Goal: Task Accomplishment & Management: Manage account settings

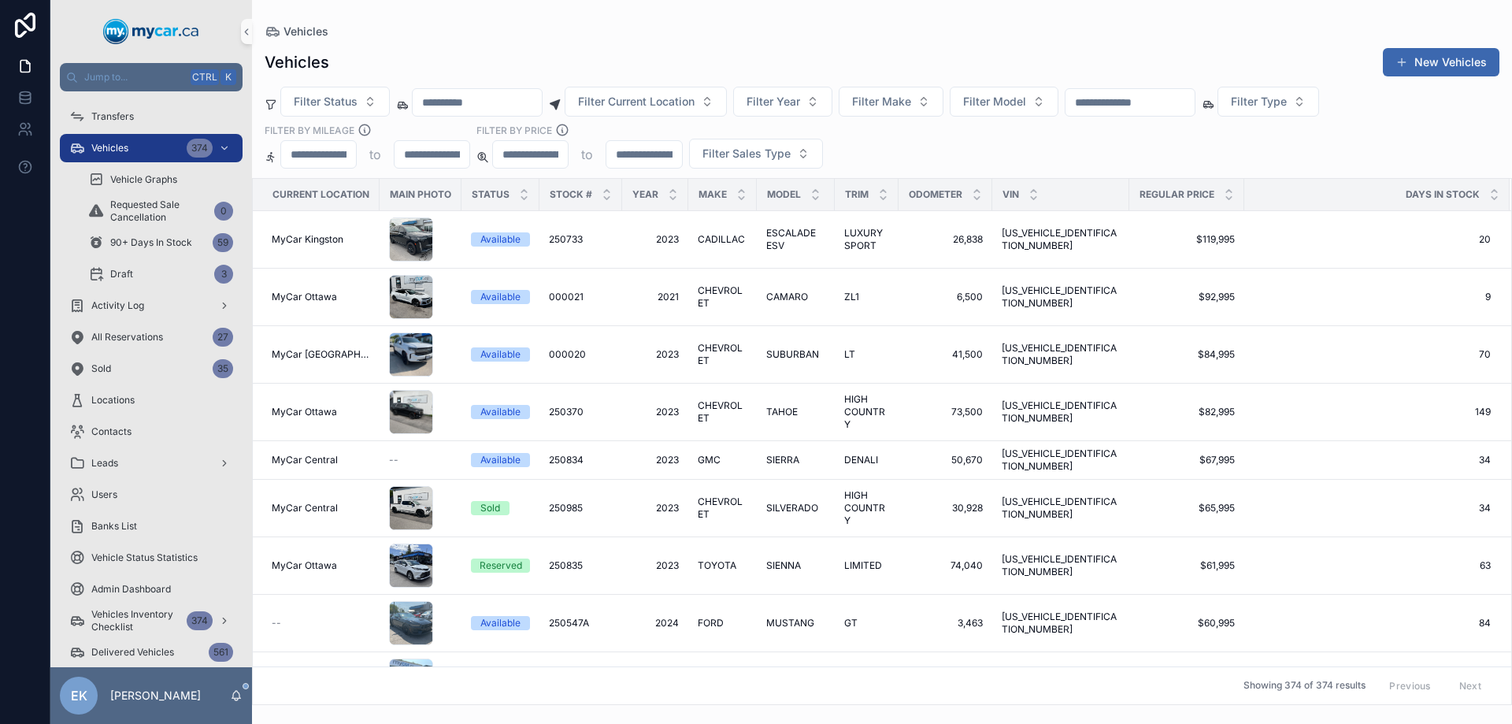
click at [1188, 109] on input "scrollable content" at bounding box center [1130, 102] width 129 height 22
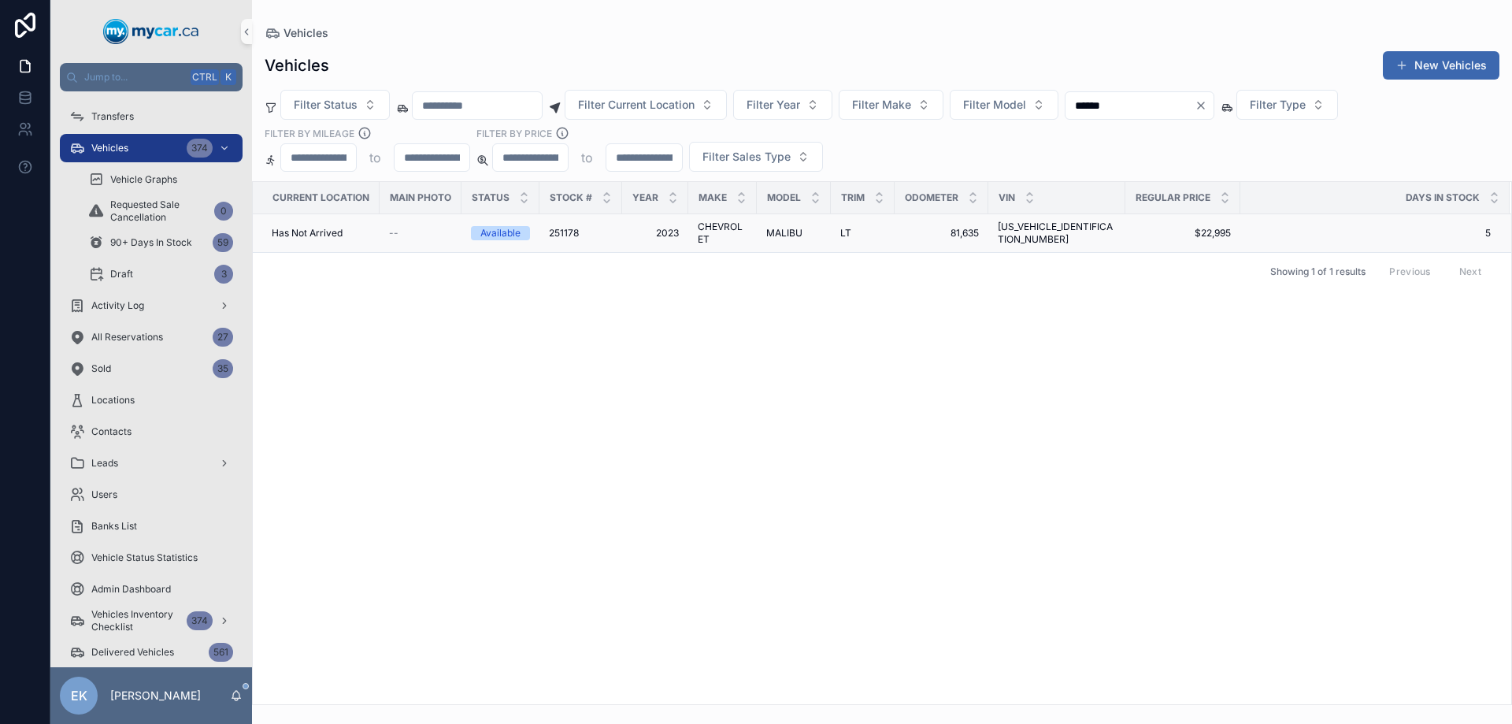
type input "******"
click at [846, 230] on span "LT" at bounding box center [846, 233] width 11 height 13
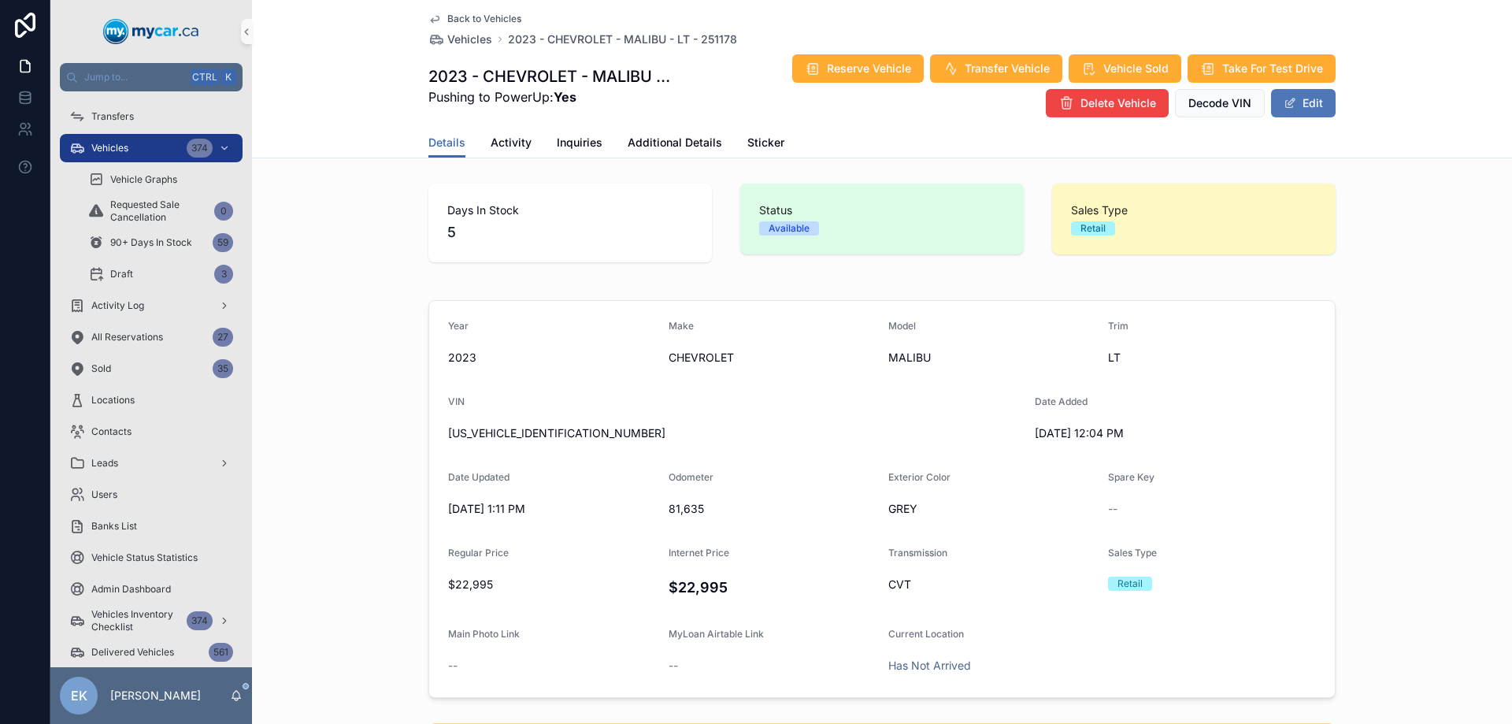
click at [1297, 108] on button "Edit" at bounding box center [1303, 103] width 65 height 28
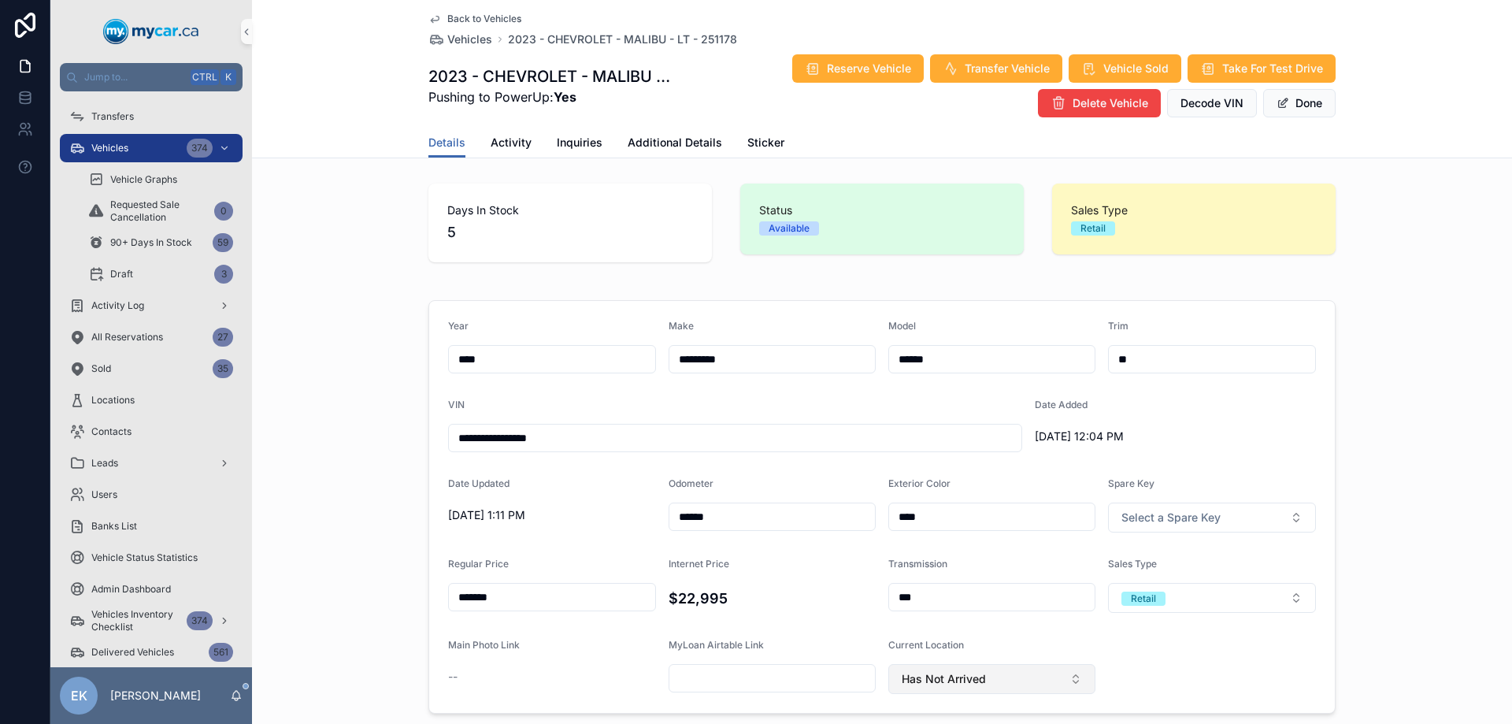
click at [983, 680] on button "Has Not Arrived" at bounding box center [992, 679] width 207 height 30
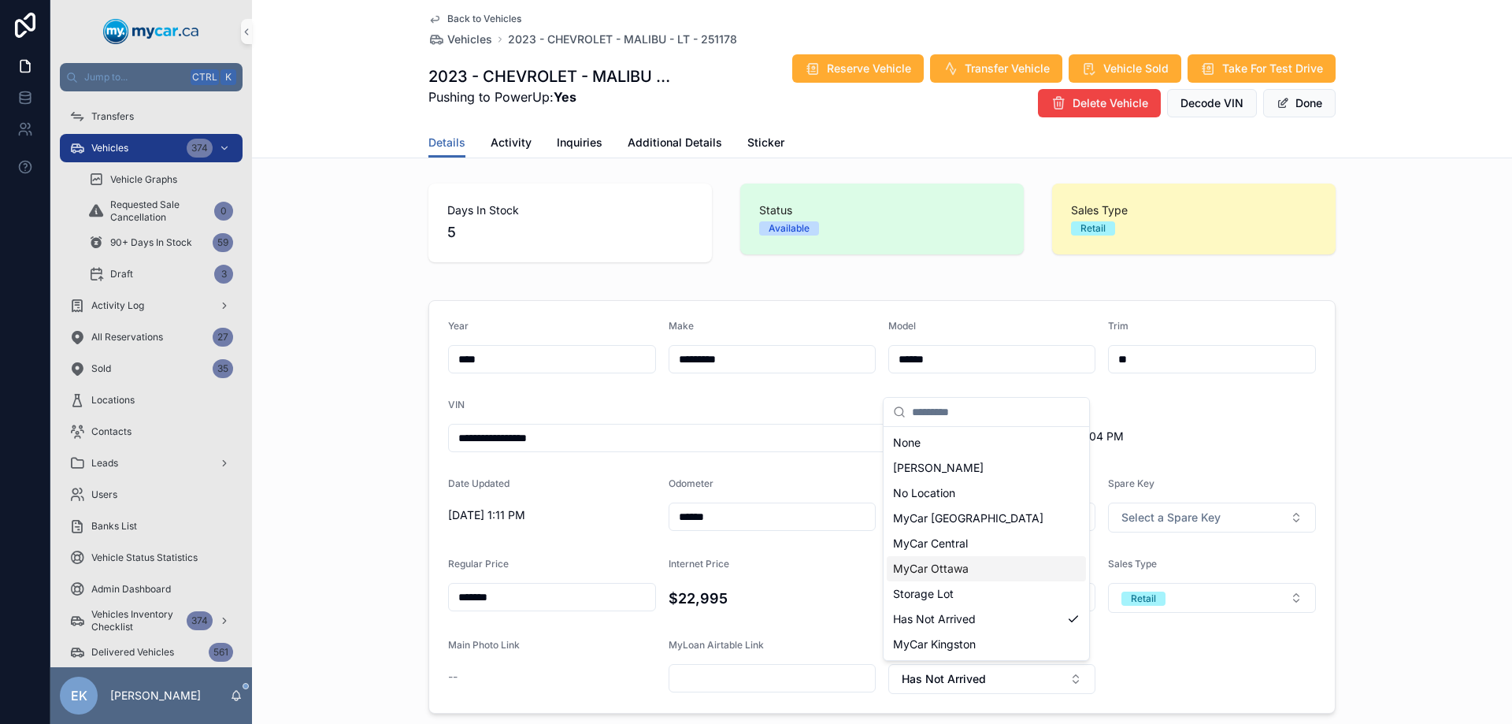
click at [959, 571] on span "MyCar Ottawa" at bounding box center [931, 569] width 76 height 16
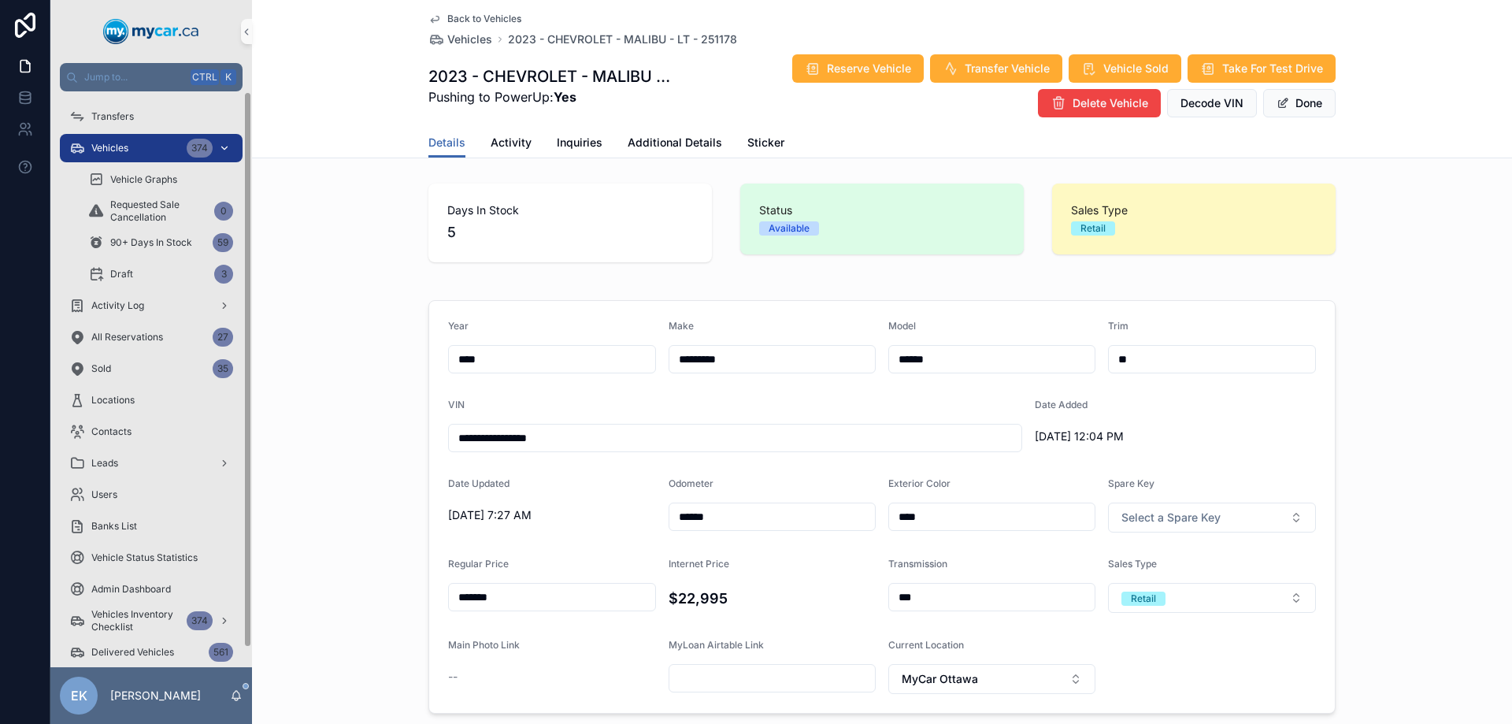
click at [104, 143] on span "Vehicles" at bounding box center [109, 148] width 37 height 13
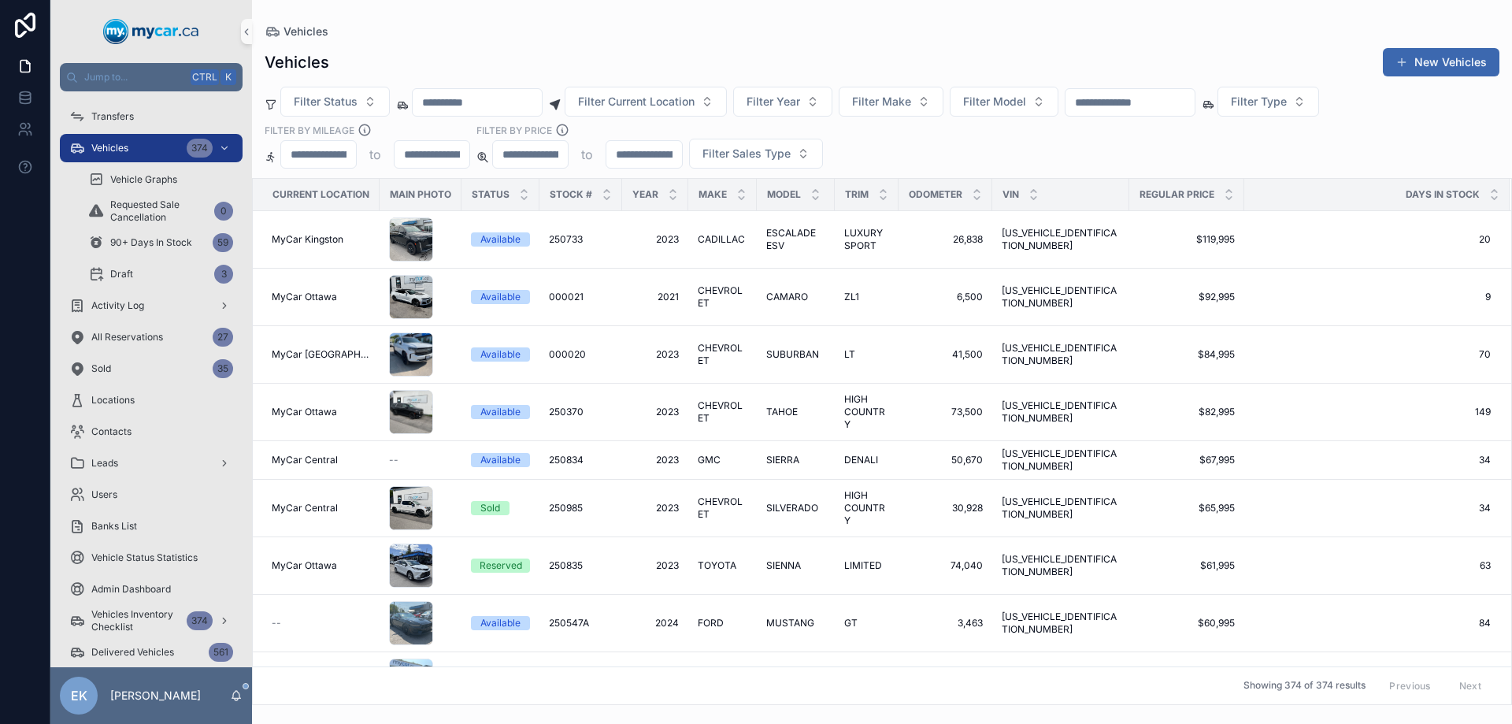
click at [1188, 94] on input "scrollable content" at bounding box center [1130, 102] width 129 height 22
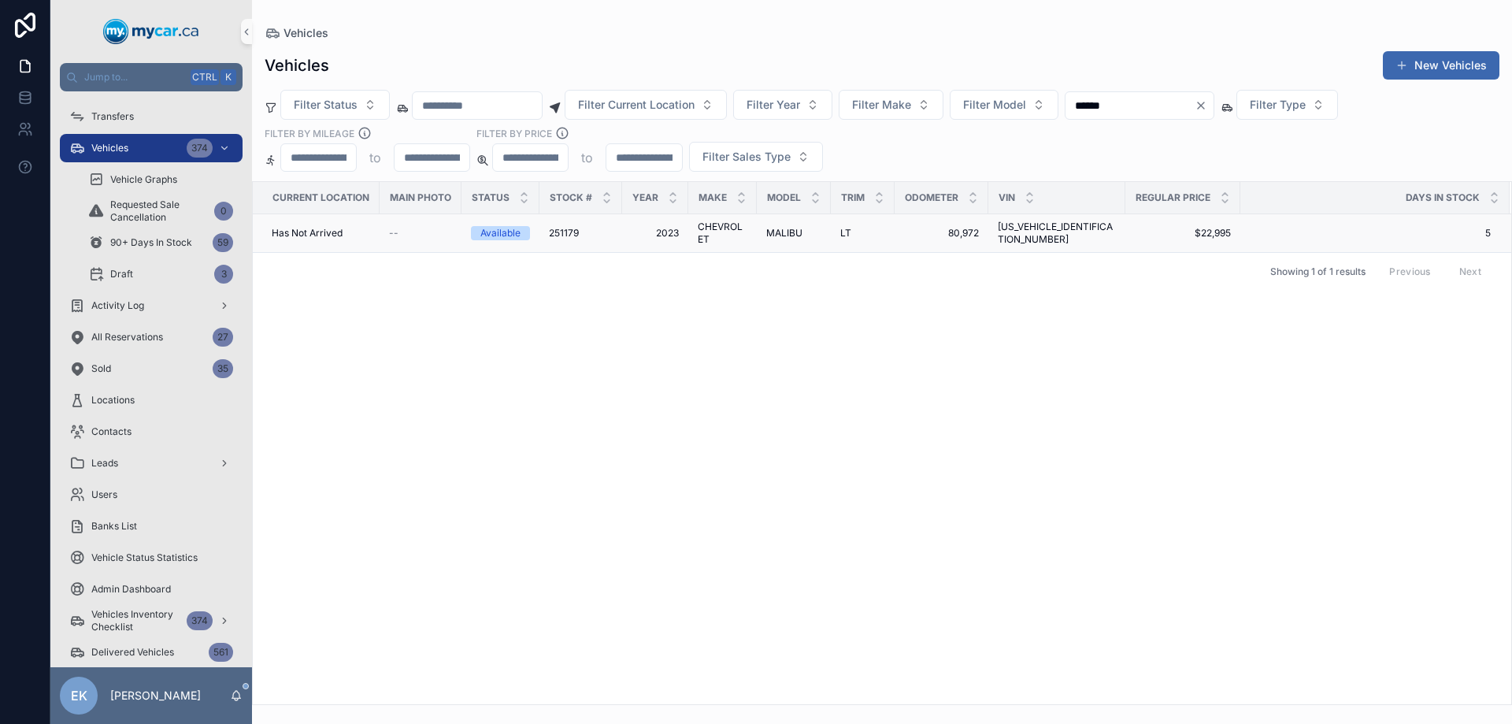
type input "******"
click at [781, 236] on span "MALIBU" at bounding box center [784, 233] width 36 height 13
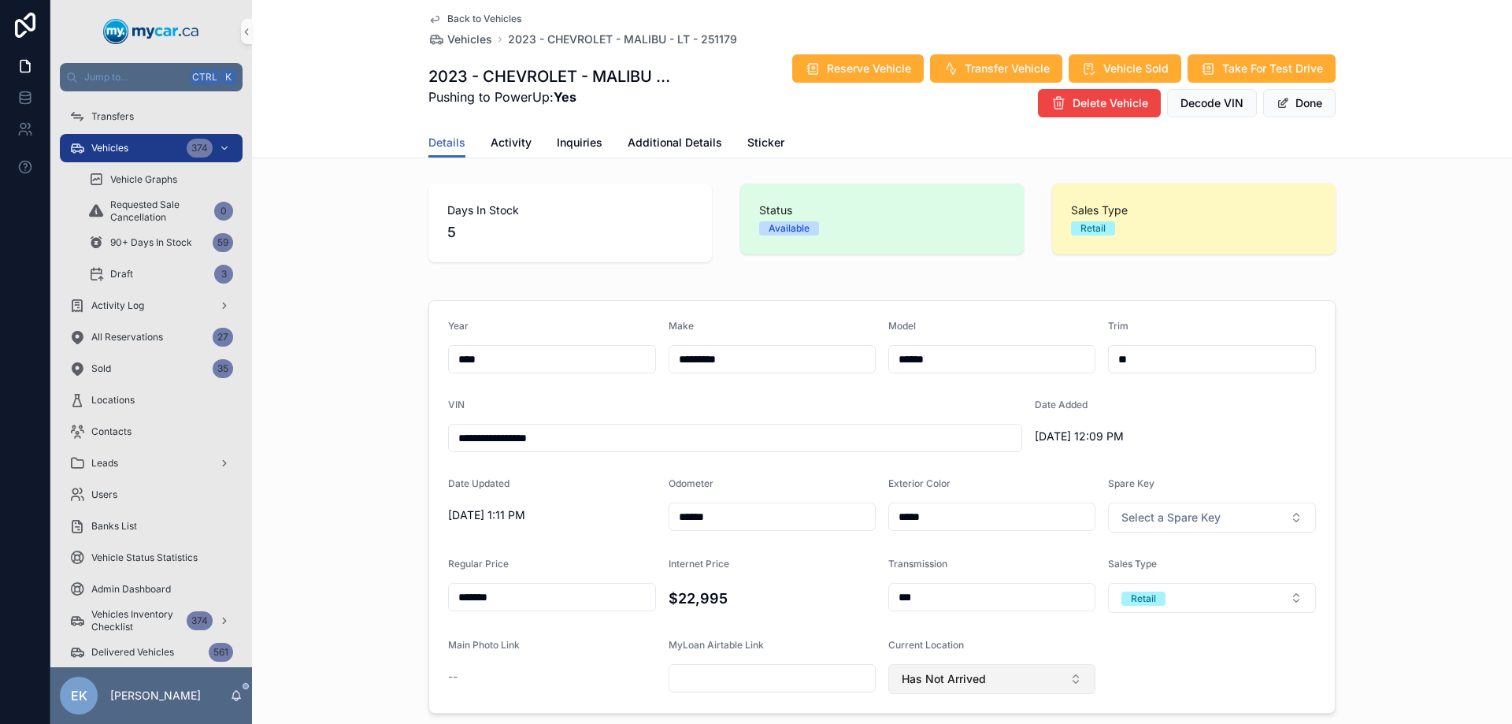
click at [978, 678] on span "Has Not Arrived" at bounding box center [944, 679] width 84 height 16
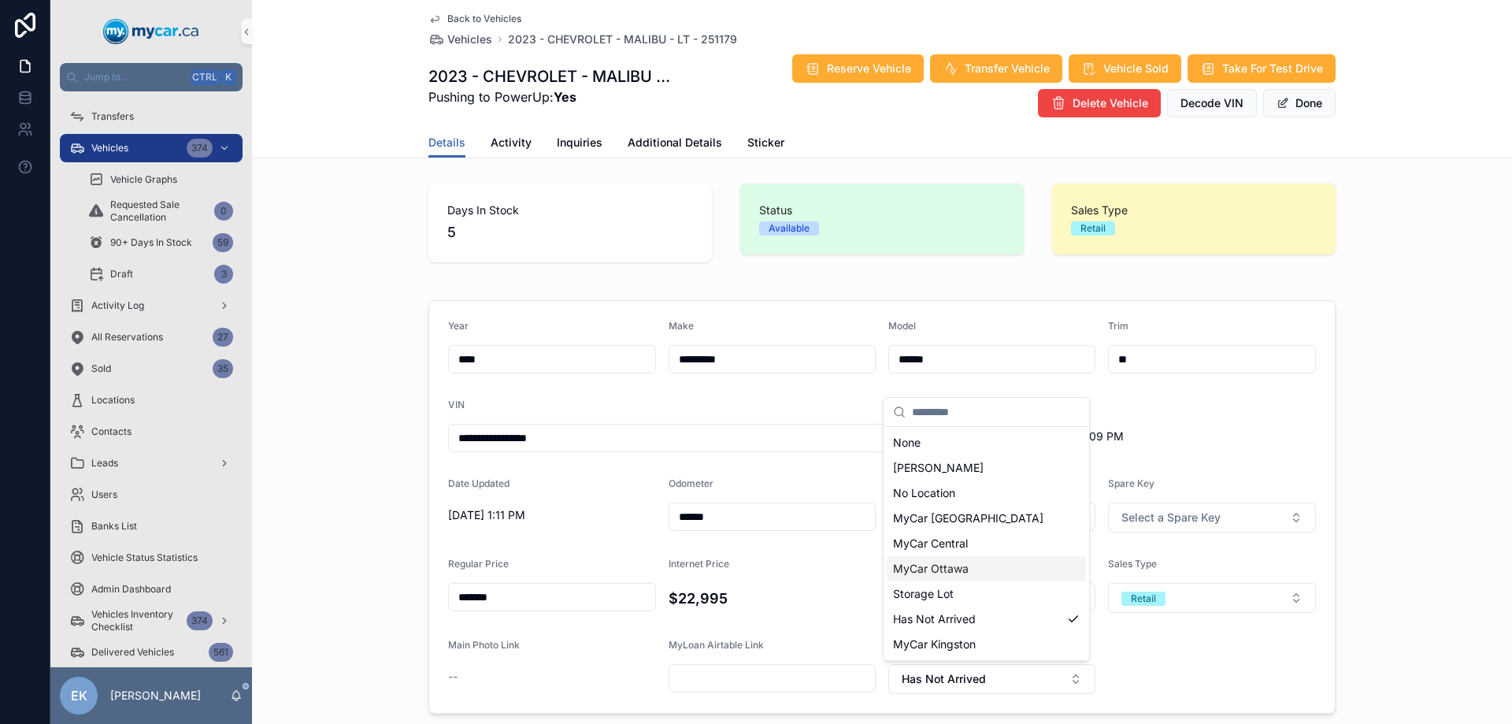
click at [963, 563] on span "MyCar Ottawa" at bounding box center [931, 569] width 76 height 16
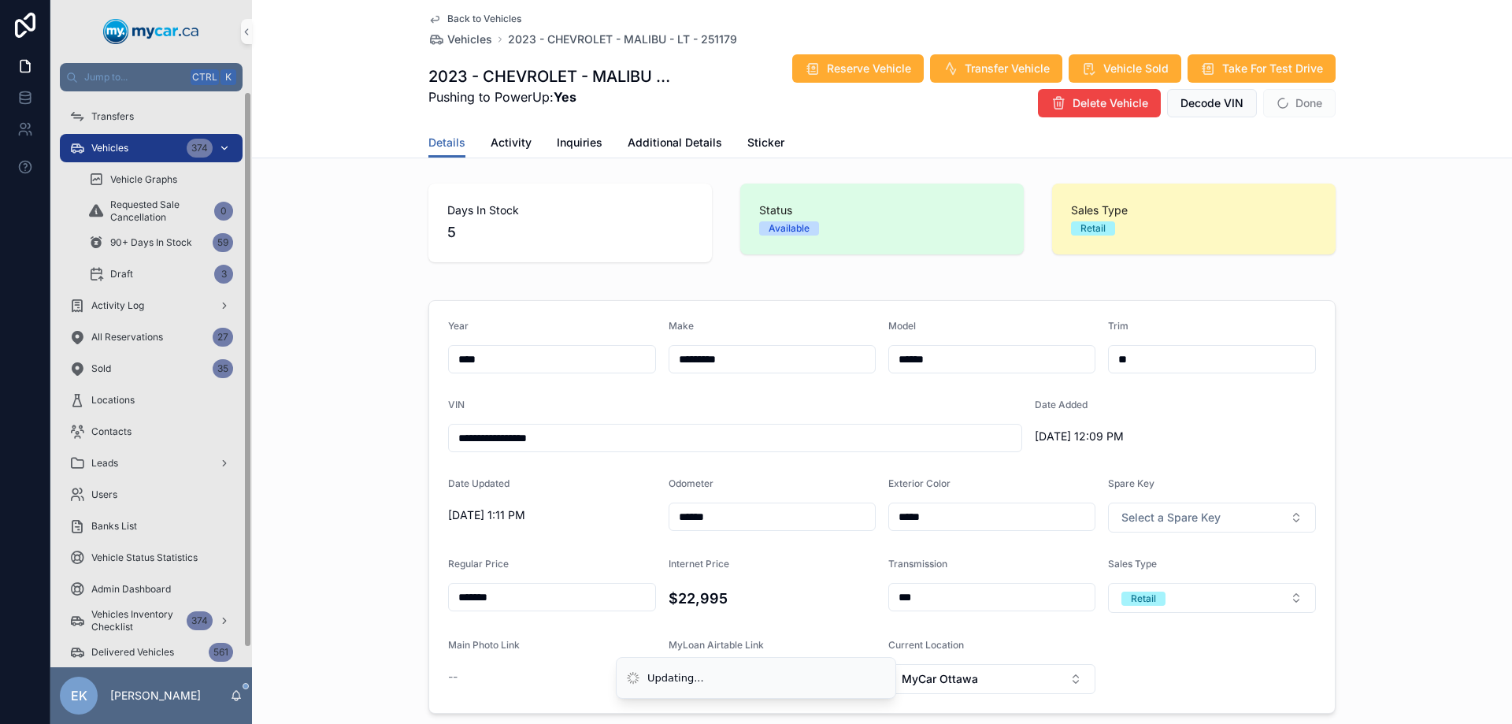
click at [85, 146] on div "Vehicles 374" at bounding box center [151, 147] width 164 height 25
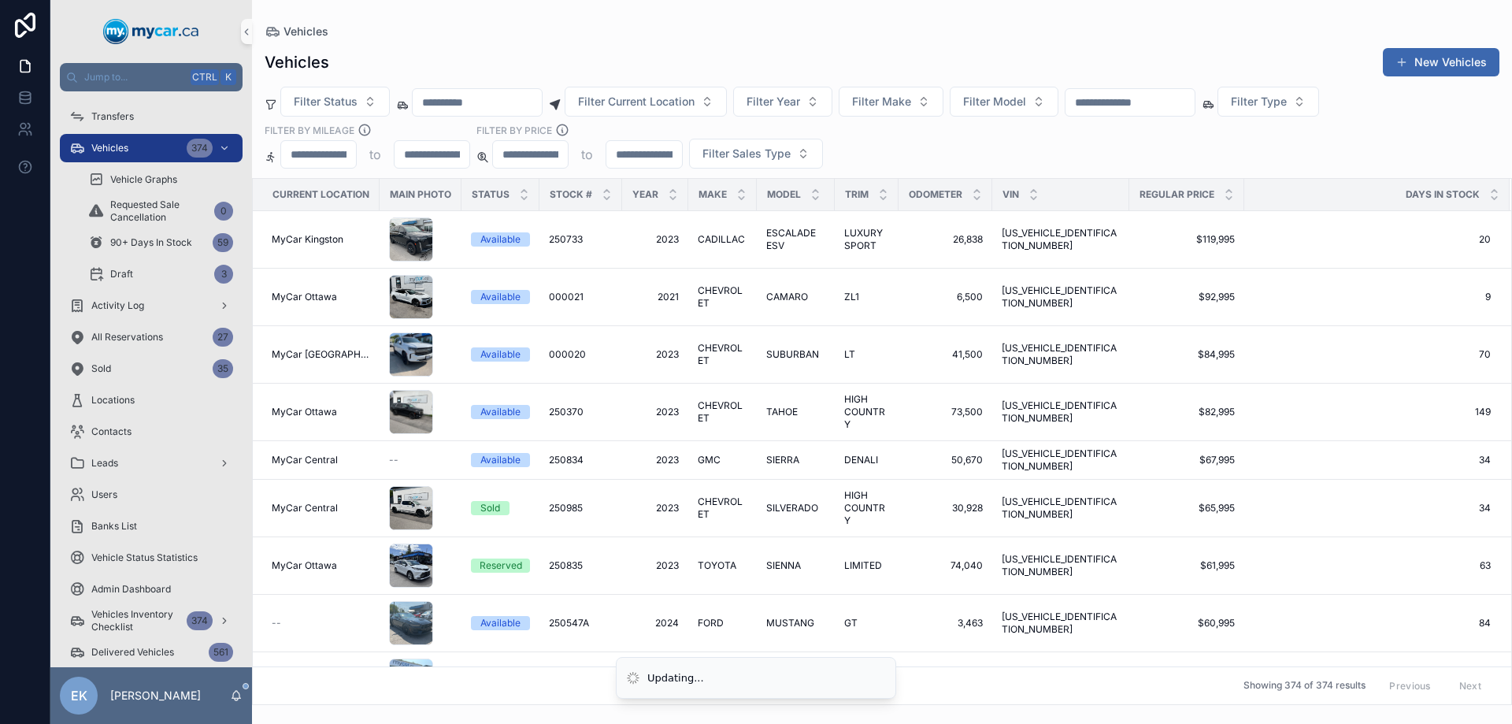
click at [1175, 99] on input "scrollable content" at bounding box center [1130, 102] width 129 height 22
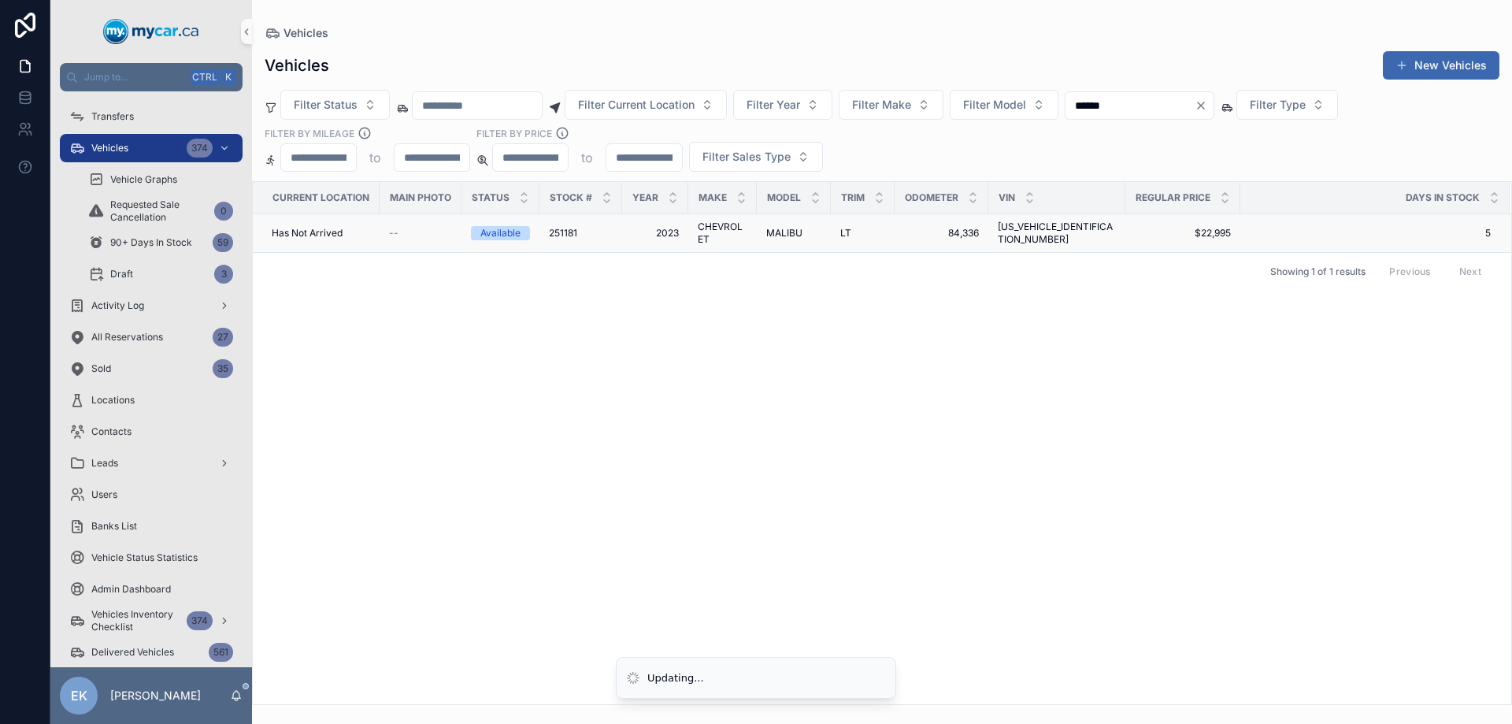
type input "******"
click at [843, 236] on span "LT" at bounding box center [846, 233] width 11 height 13
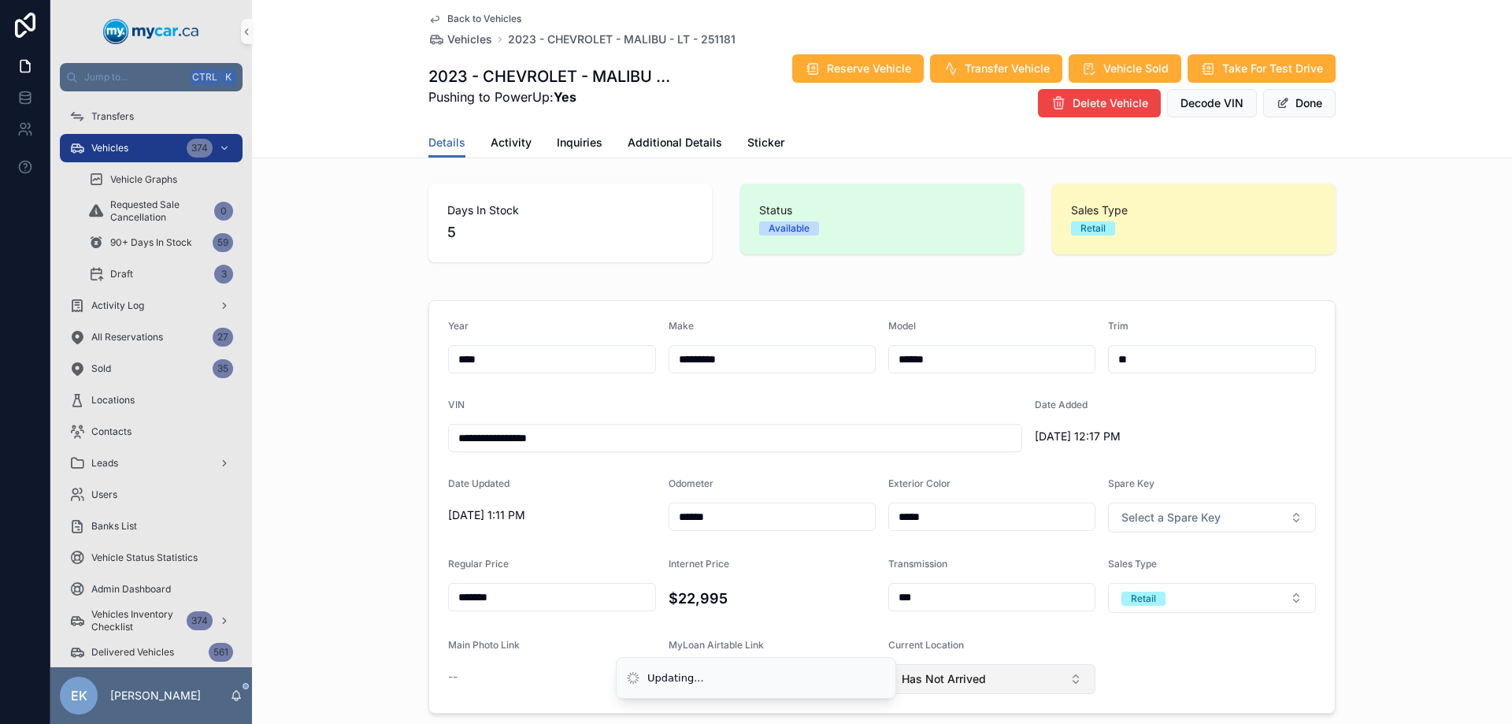
click at [927, 685] on span "Has Not Arrived" at bounding box center [944, 679] width 84 height 16
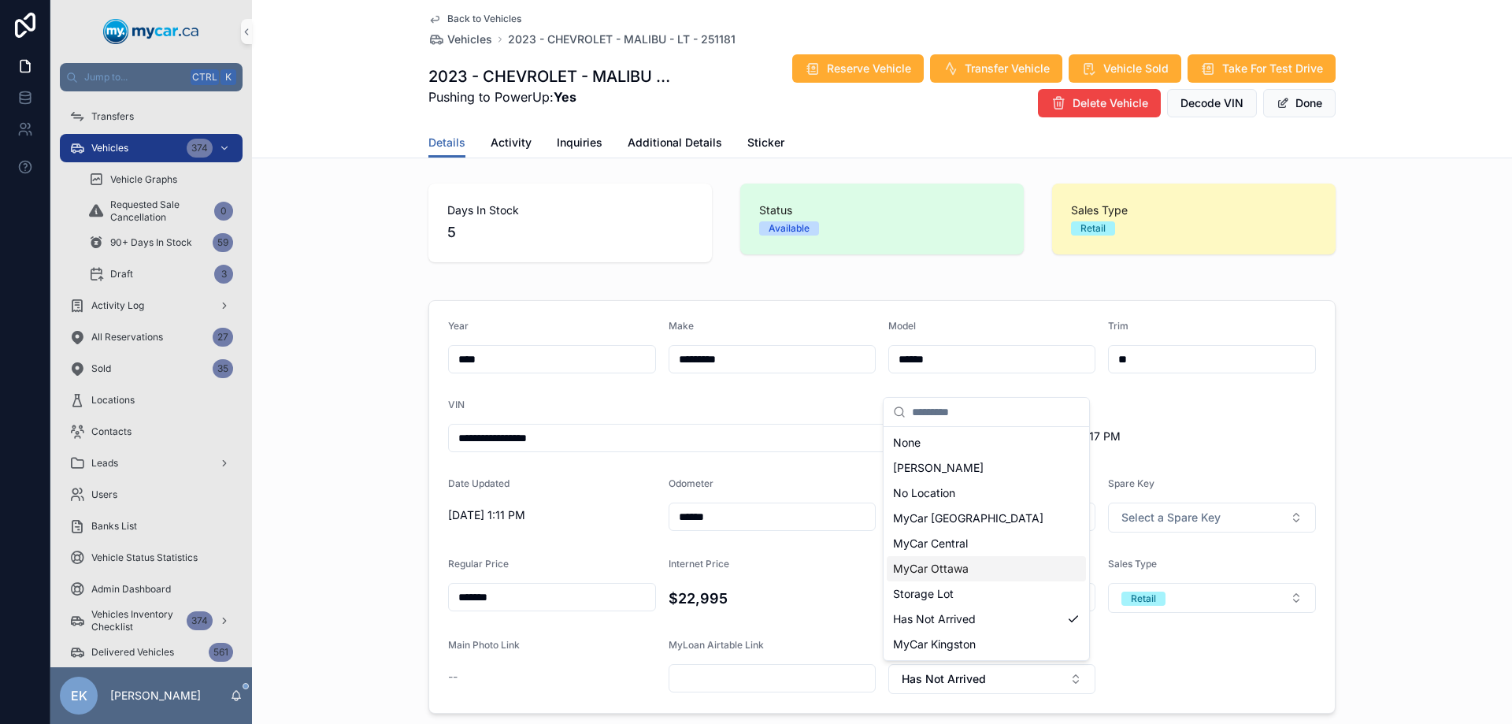
click at [929, 566] on span "MyCar Ottawa" at bounding box center [931, 569] width 76 height 16
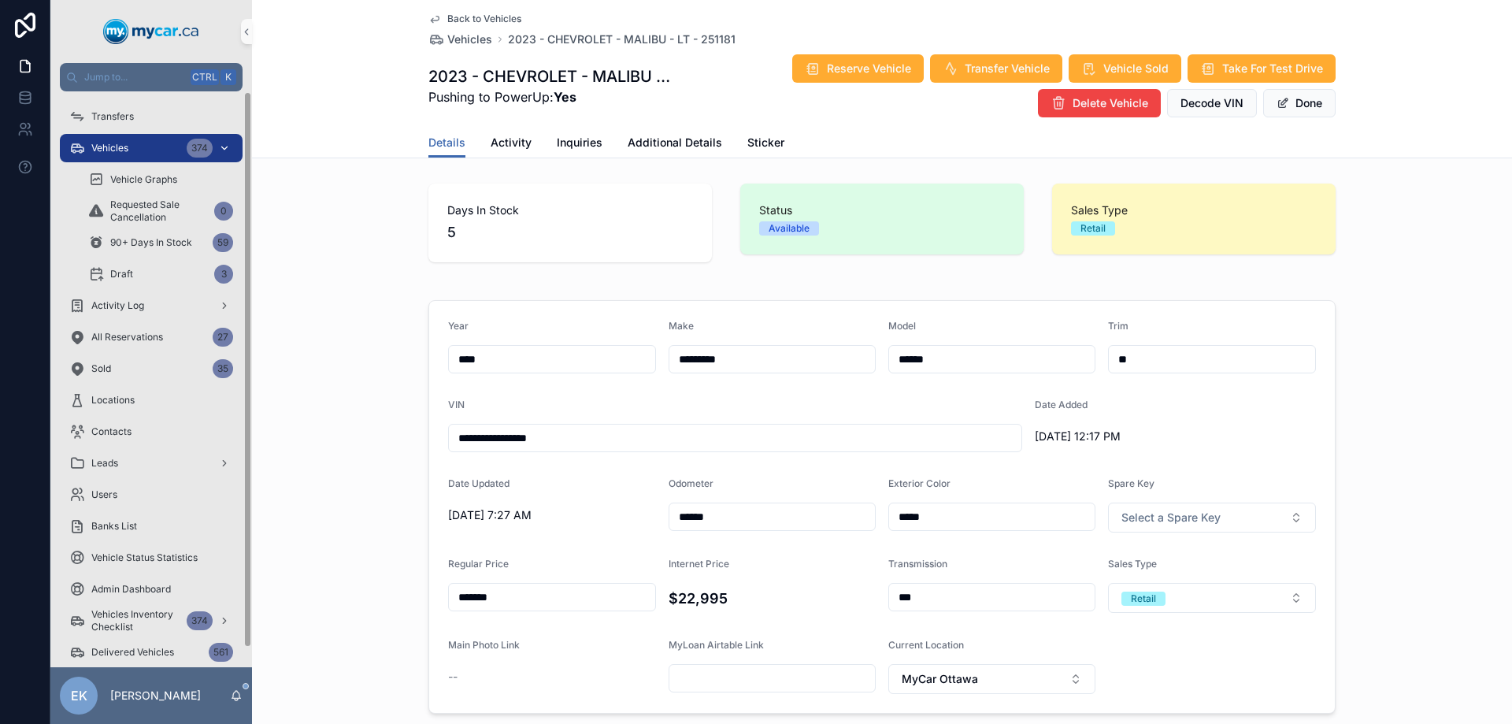
click at [136, 147] on div "Vehicles 374" at bounding box center [151, 147] width 164 height 25
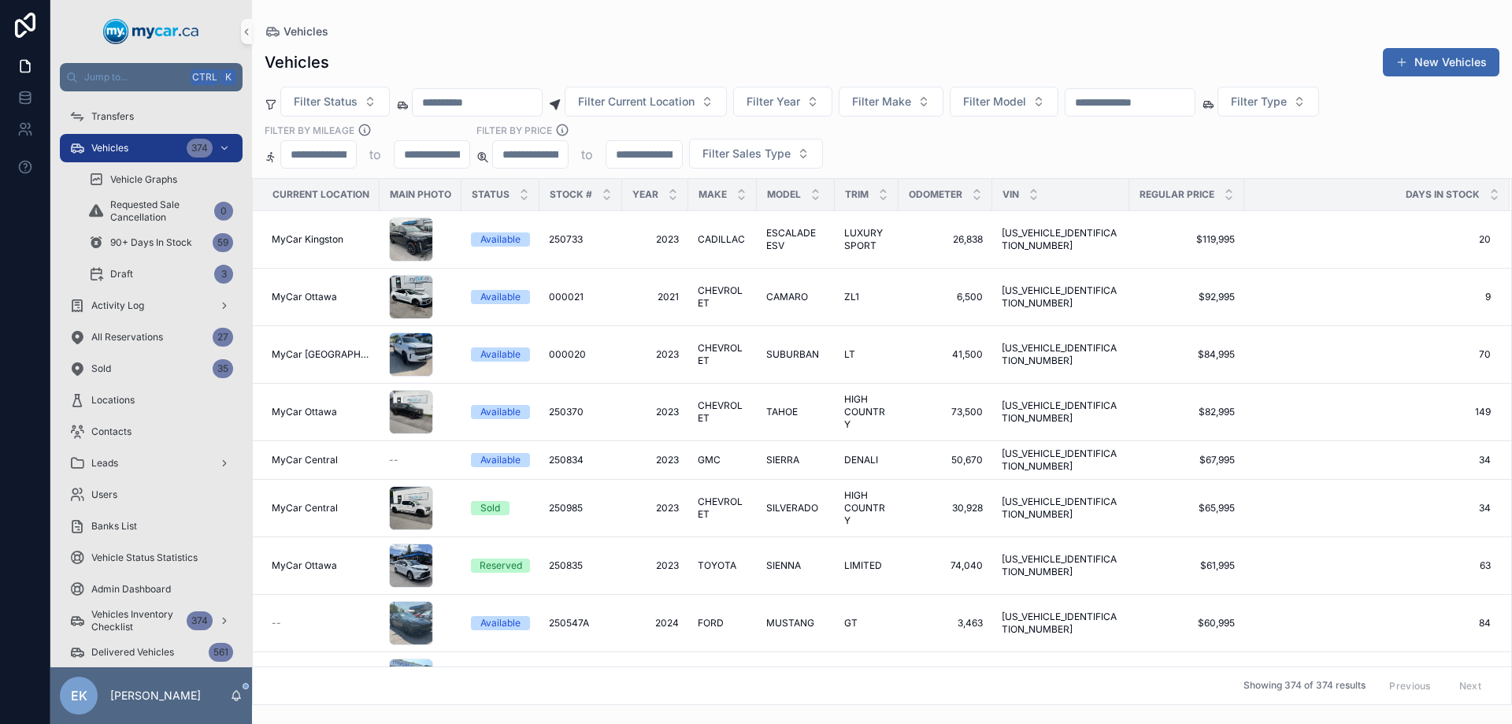
click at [1152, 111] on input "scrollable content" at bounding box center [1130, 102] width 129 height 22
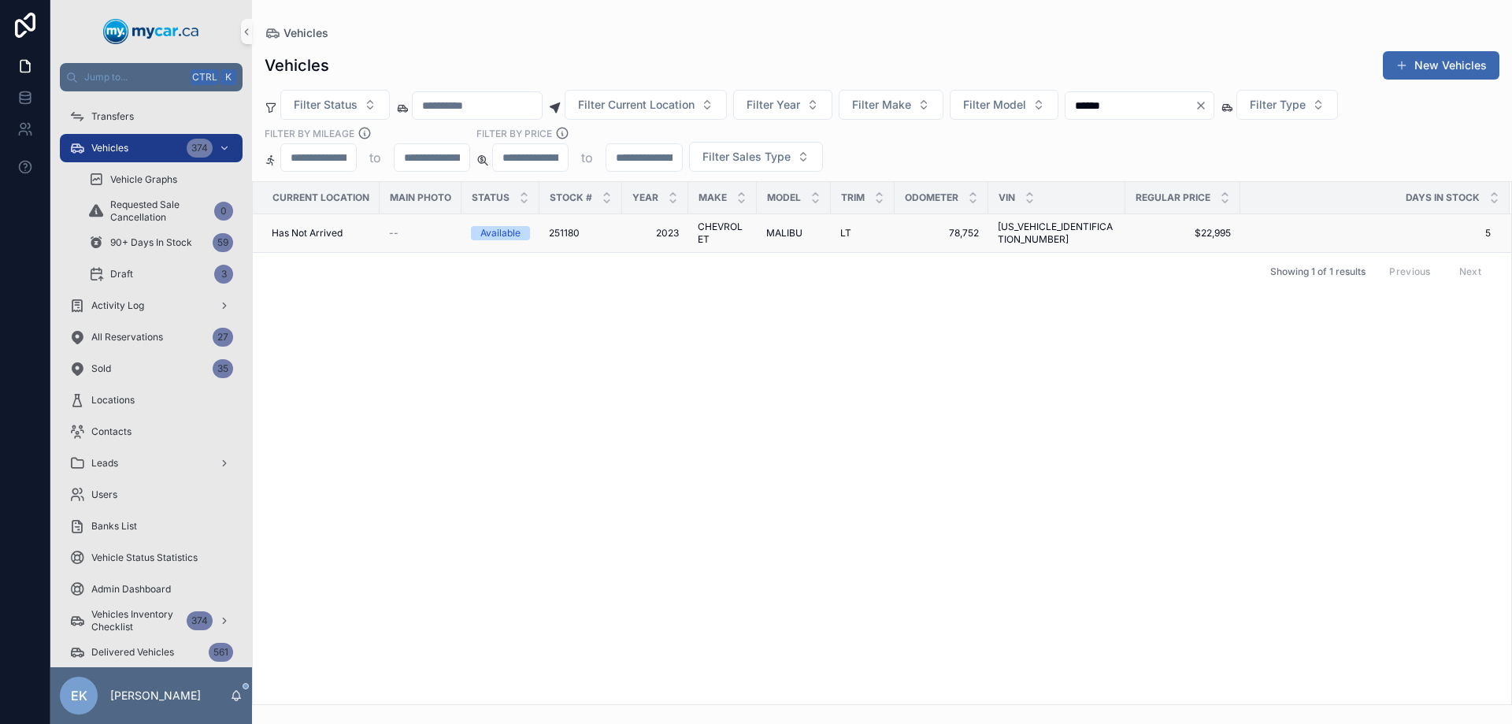
type input "******"
click at [792, 230] on span "MALIBU" at bounding box center [784, 233] width 36 height 13
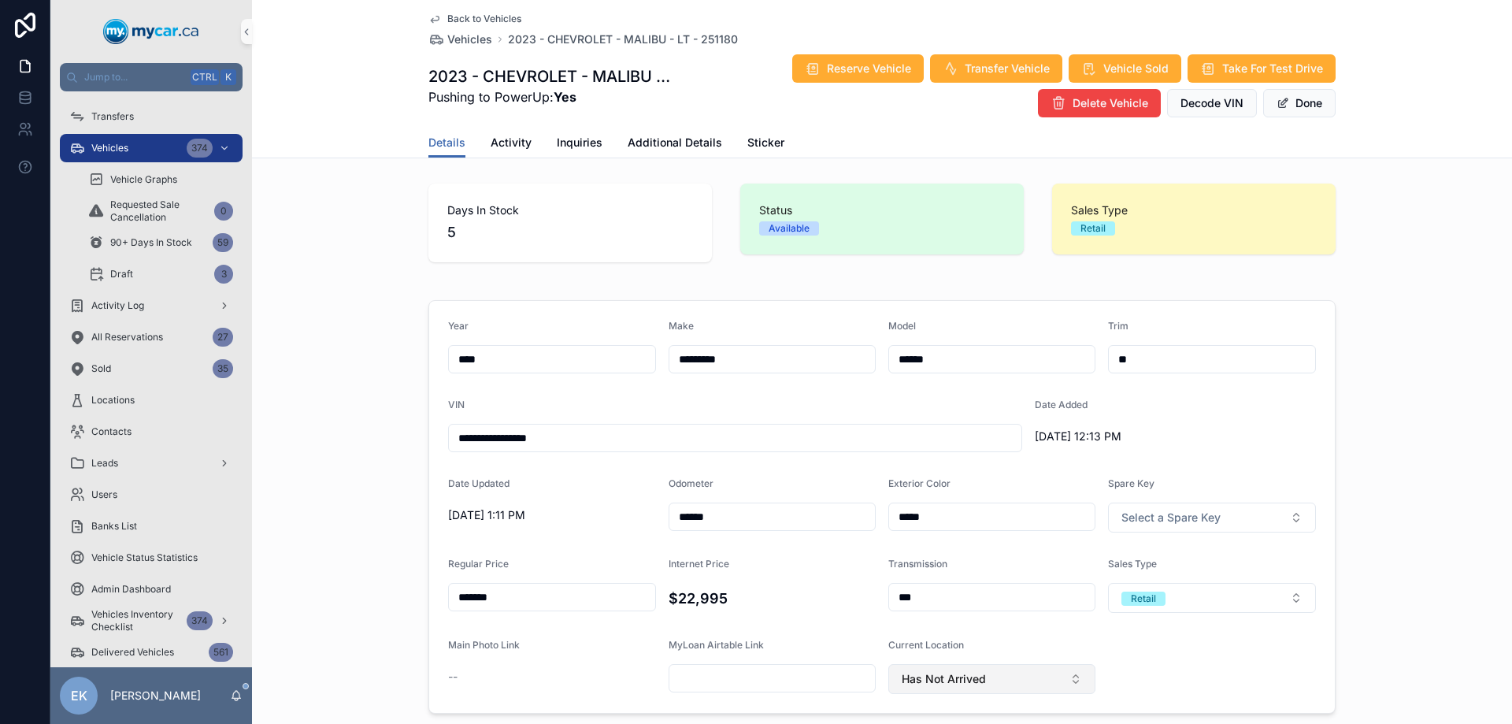
click at [941, 676] on span "Has Not Arrived" at bounding box center [944, 679] width 84 height 16
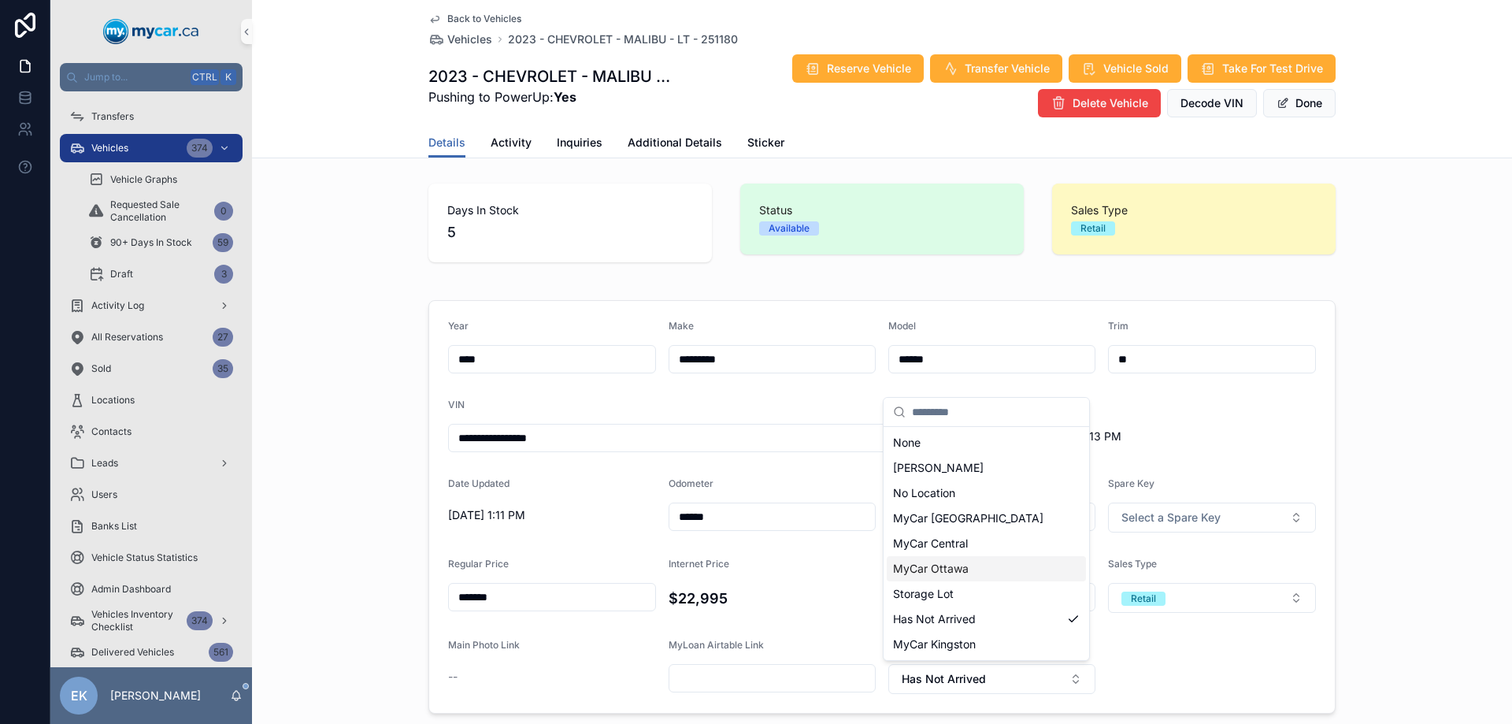
click at [920, 571] on span "MyCar Ottawa" at bounding box center [931, 569] width 76 height 16
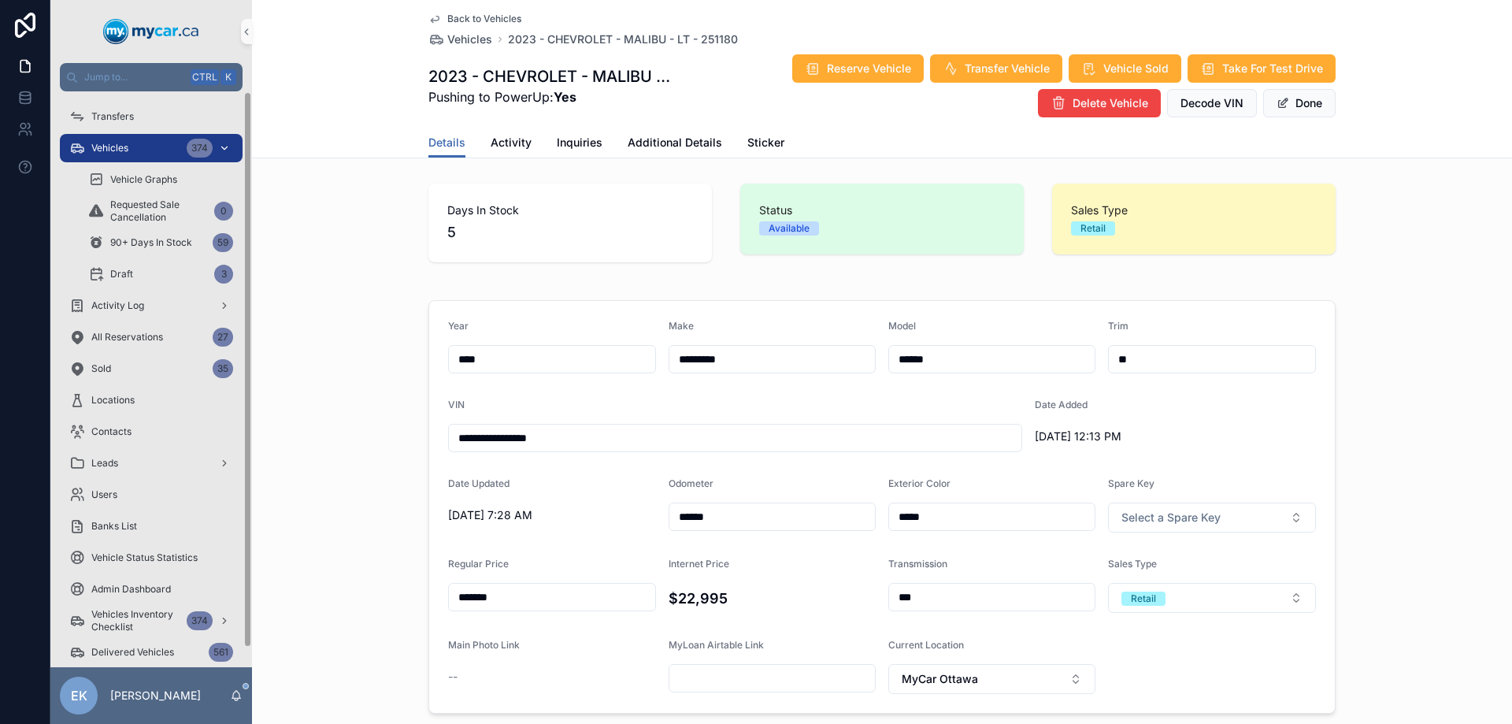
click at [109, 145] on span "Vehicles" at bounding box center [109, 148] width 37 height 13
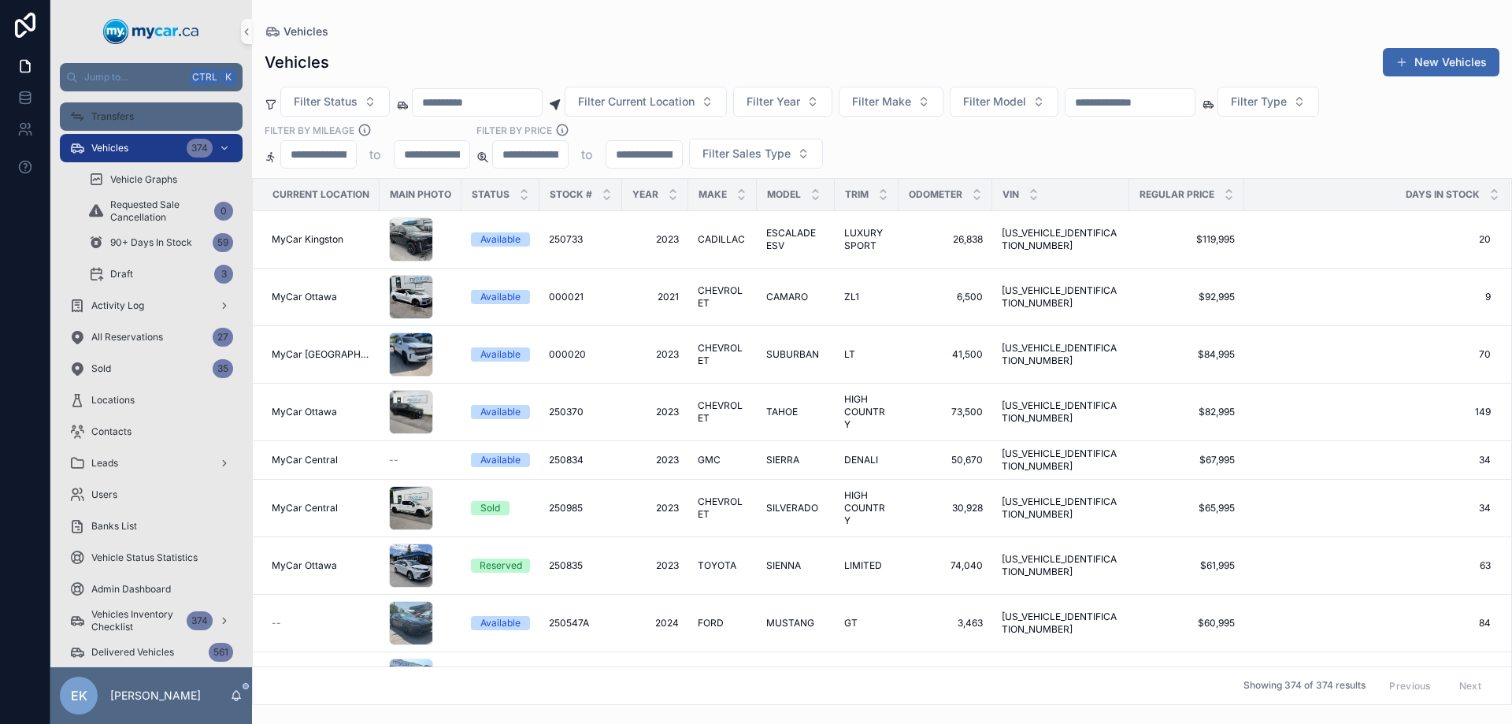
click at [107, 113] on span "Transfers" at bounding box center [112, 116] width 43 height 13
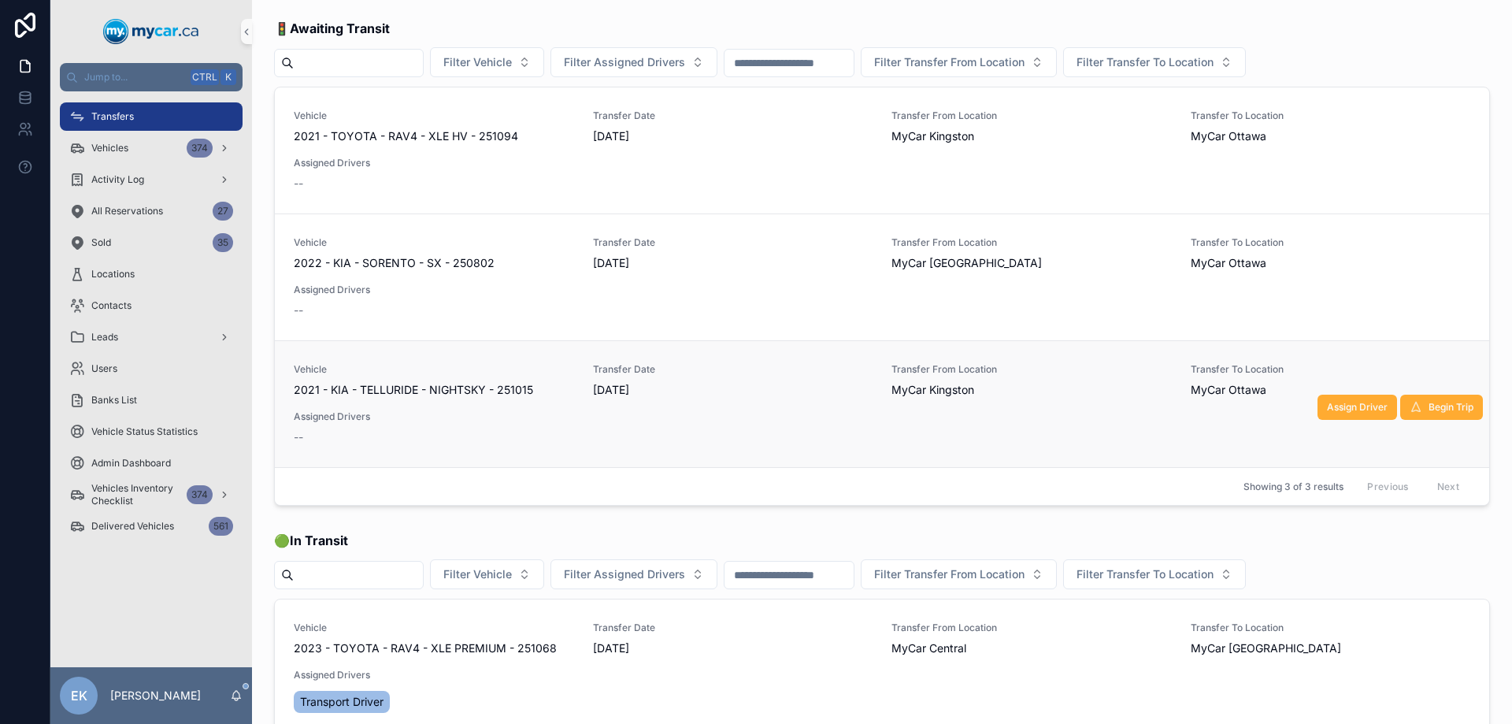
click at [443, 392] on span "2021 - KIA - TELLURIDE - NIGHTSKY - 251015" at bounding box center [413, 390] width 239 height 16
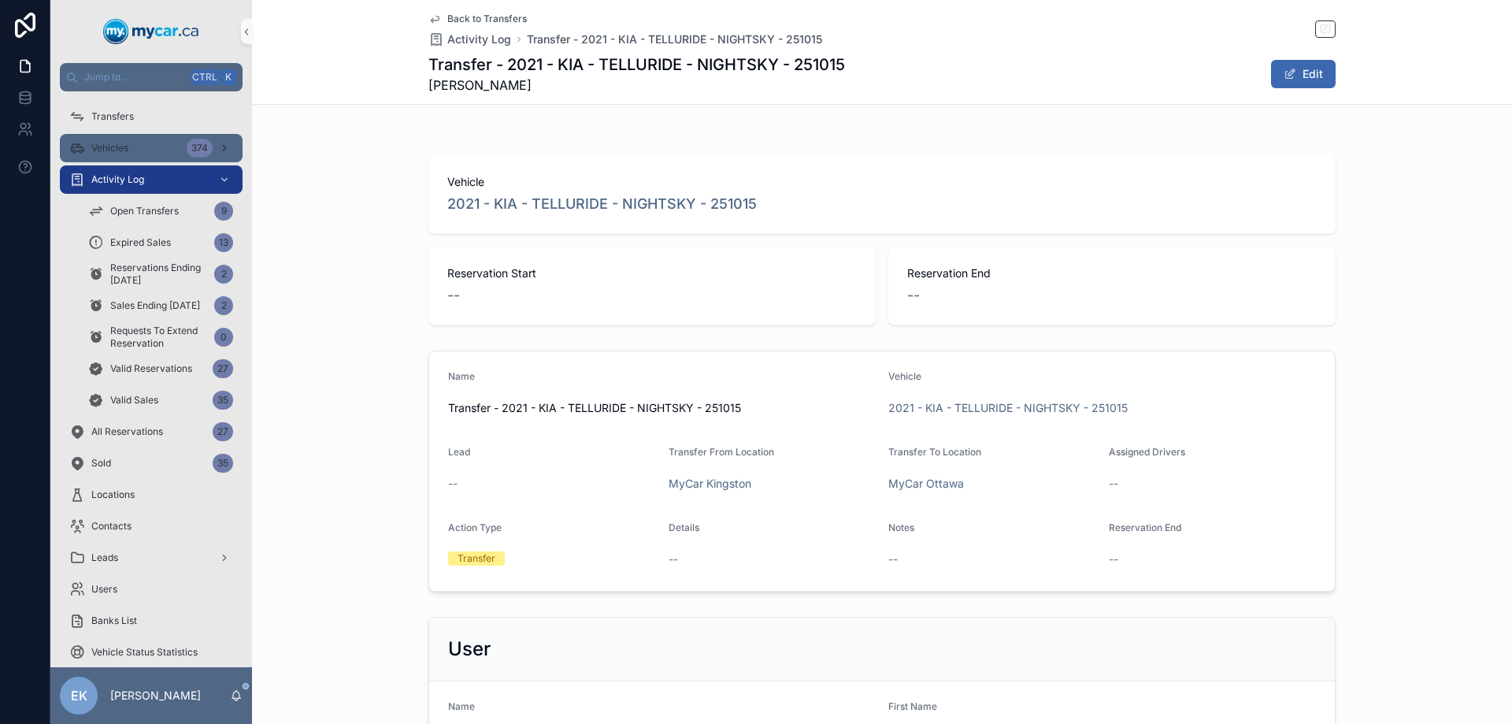
click at [113, 147] on span "Vehicles" at bounding box center [109, 148] width 37 height 13
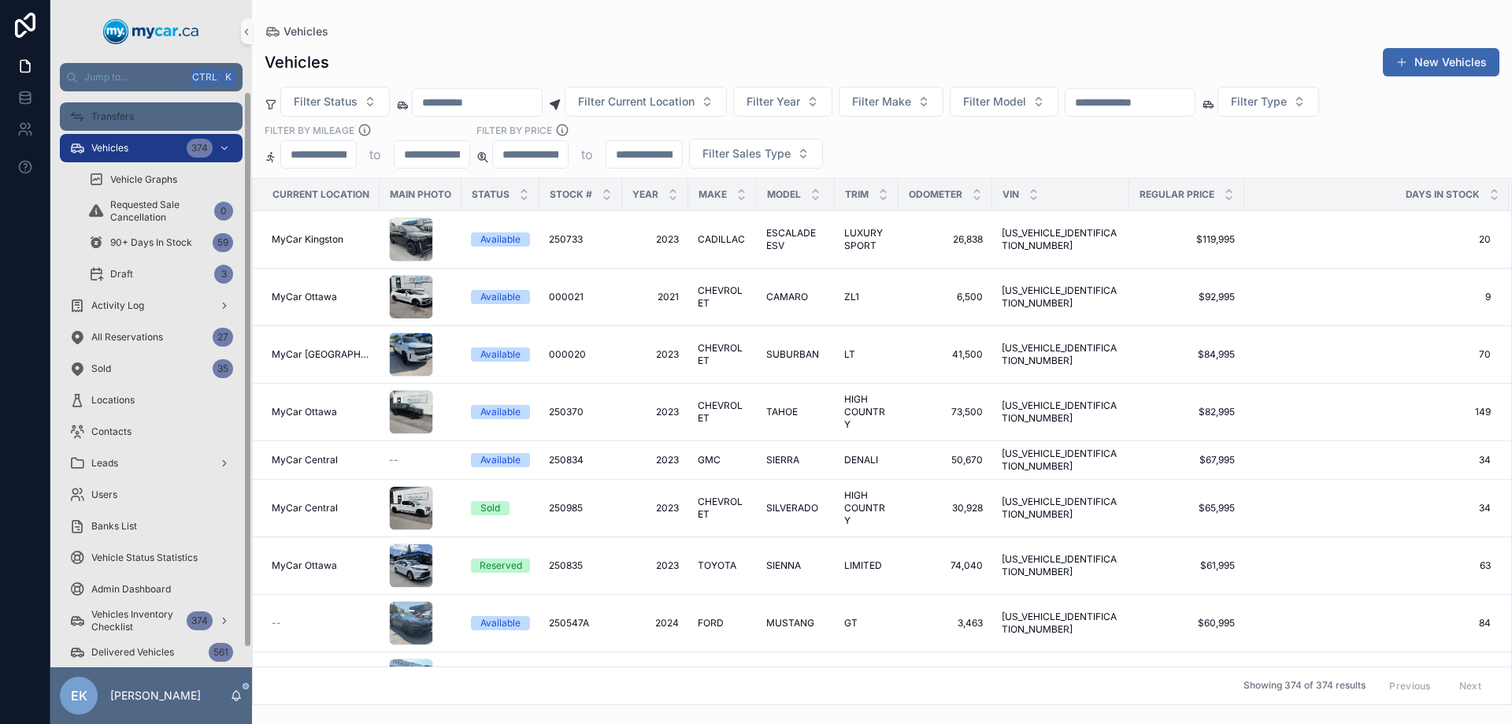
click at [120, 103] on link "Transfers" at bounding box center [151, 116] width 183 height 28
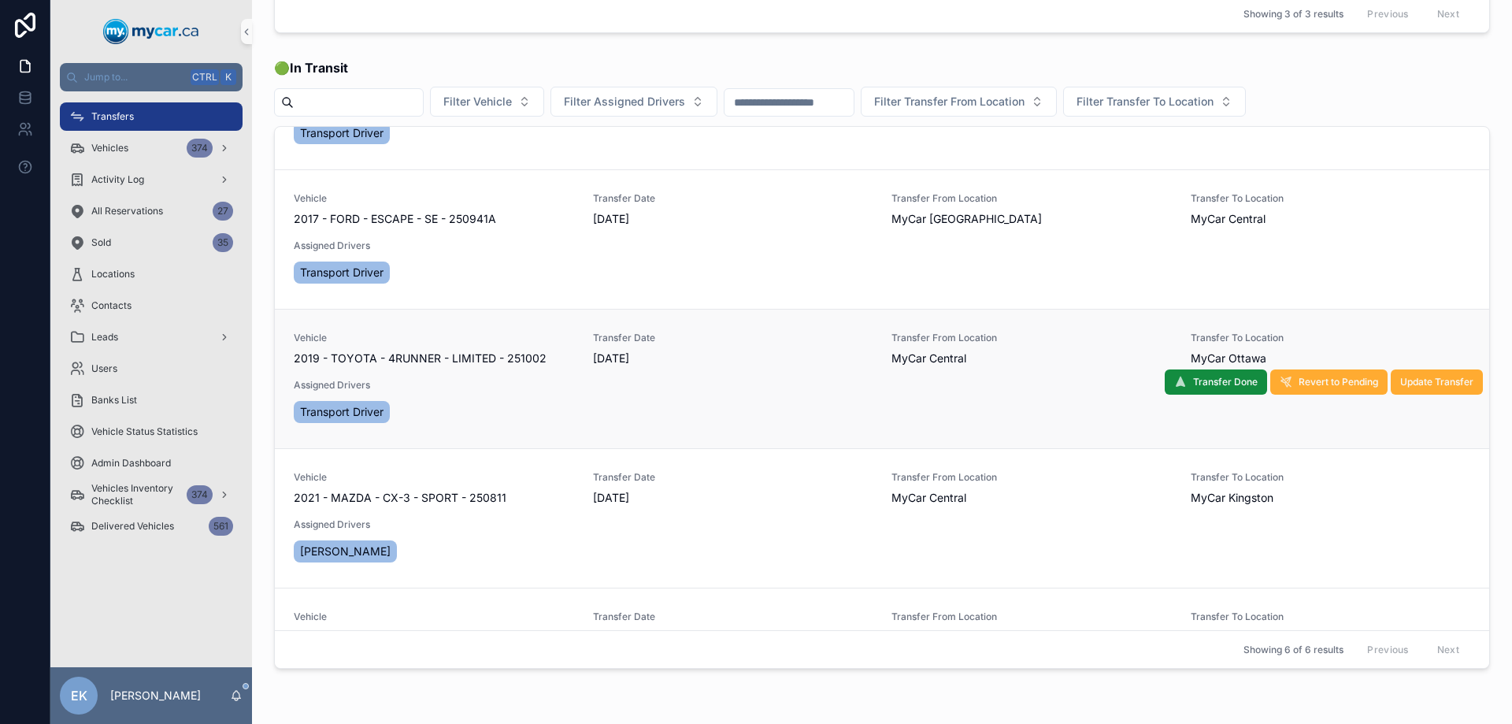
scroll to position [17, 0]
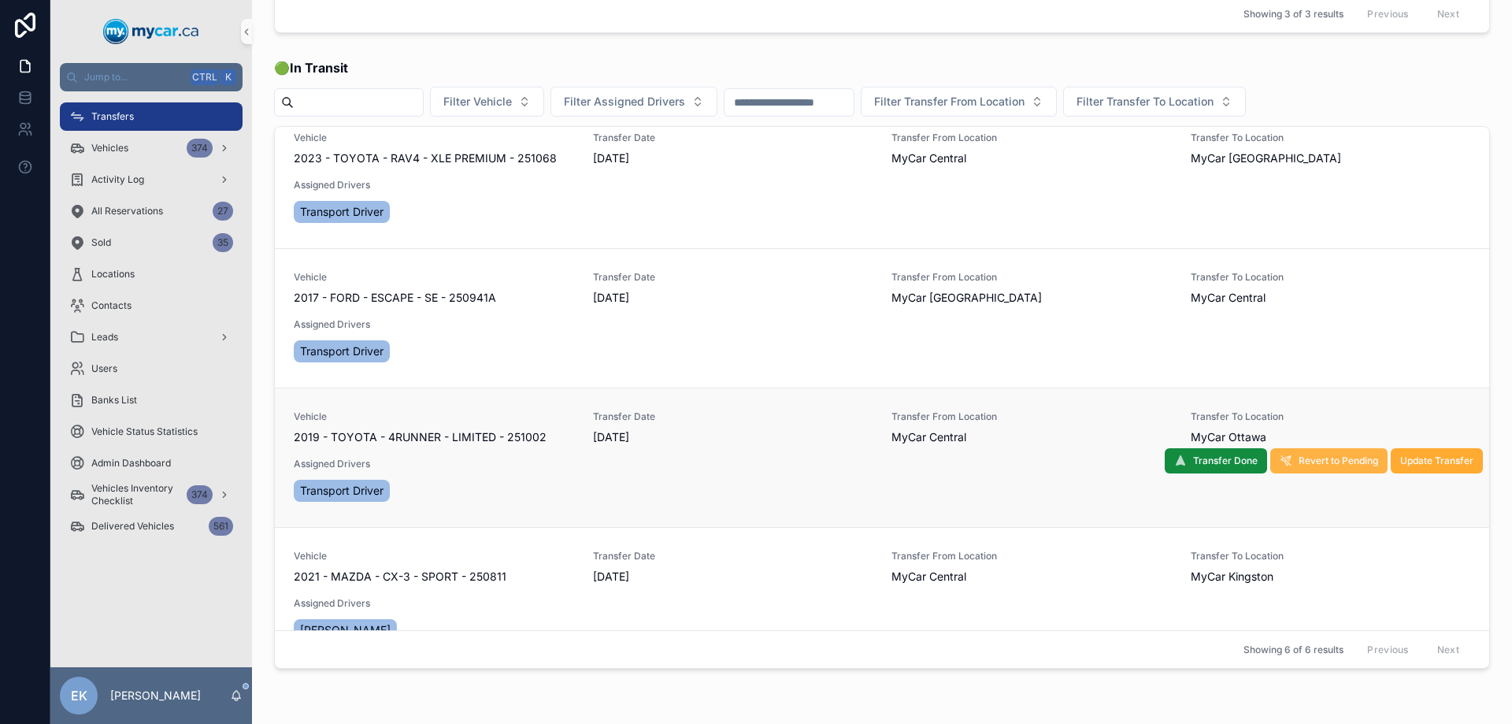
click at [1299, 465] on span "Revert to Pending" at bounding box center [1339, 461] width 80 height 13
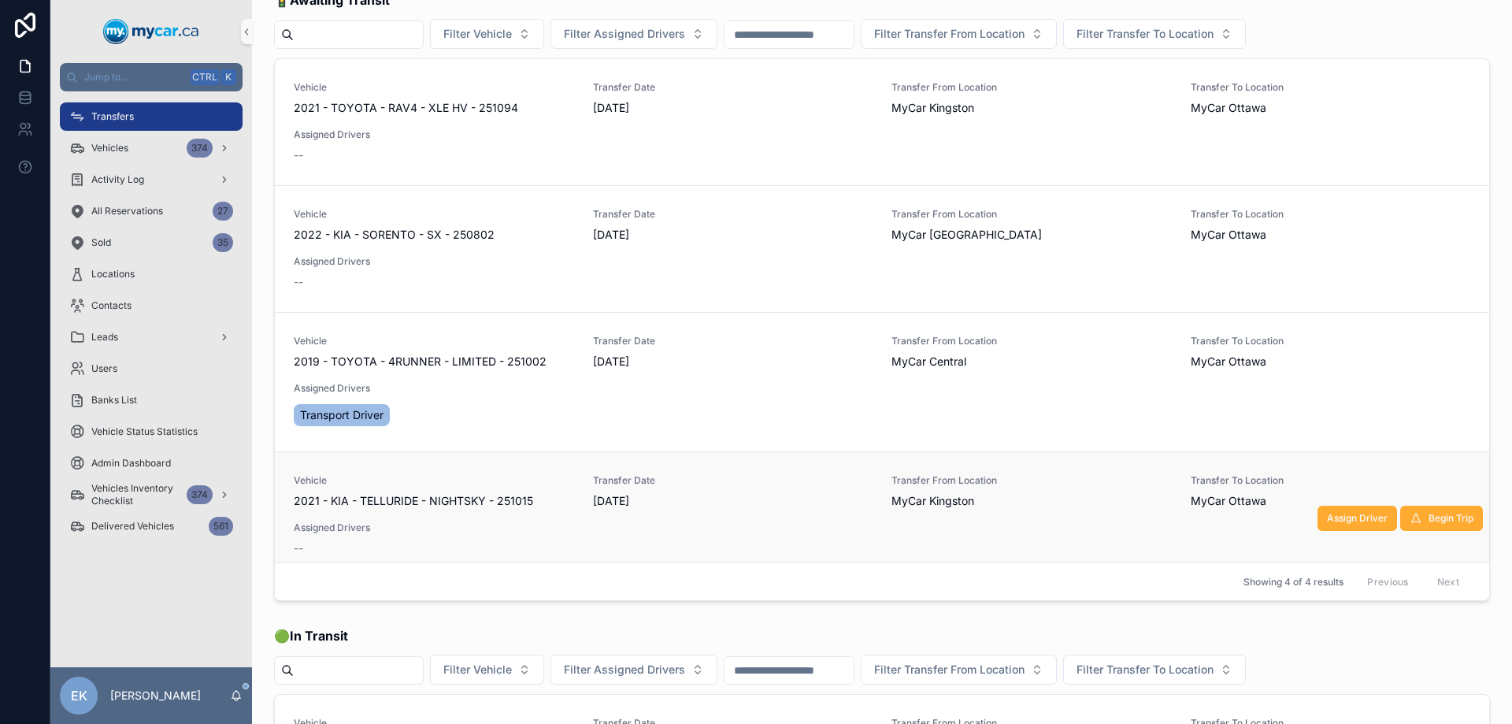
scroll to position [0, 0]
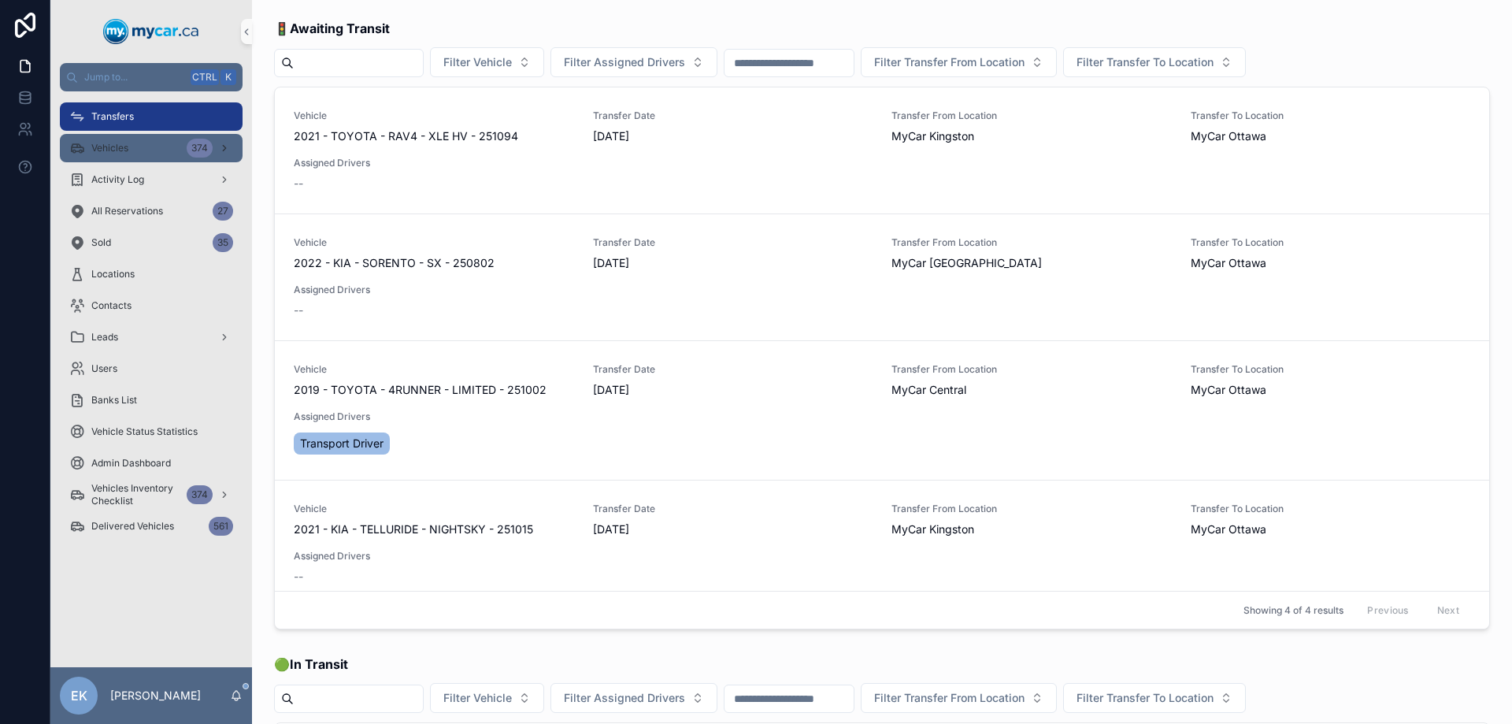
click at [129, 141] on div "Vehicles 374" at bounding box center [151, 147] width 164 height 25
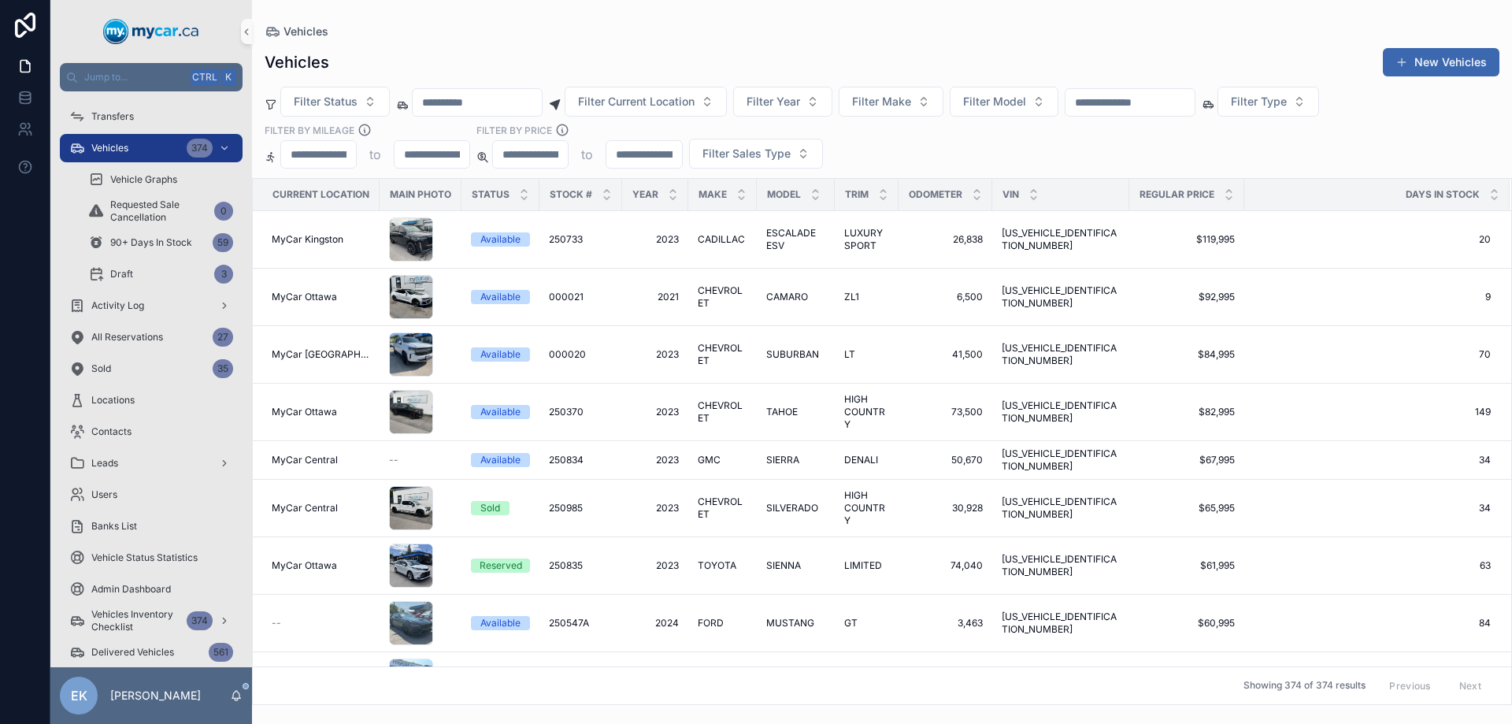
click at [1056, 40] on div "Vehicles New Vehicles Filter Status Filter Current Location Filter Year Filter …" at bounding box center [882, 371] width 1260 height 667
